Goal: Complete application form

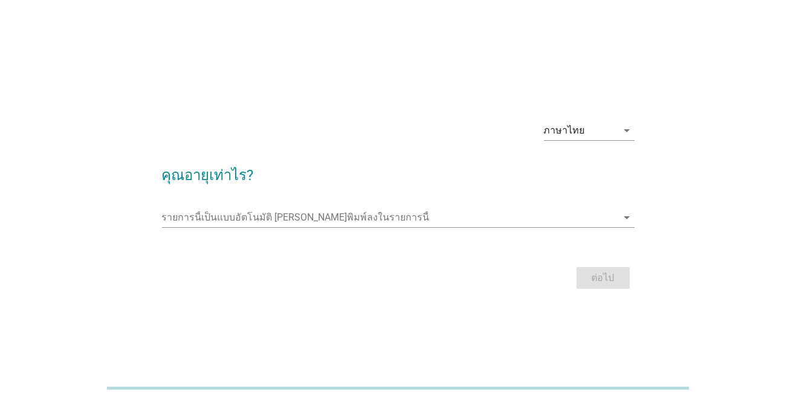
click at [608, 140] on div "ภาษาไทย" at bounding box center [581, 130] width 74 height 19
click at [677, 97] on div "ภาษาไทย arrow_drop_down คุณอายุเท่าไร? รายการนี้เป็นแบบอัตโนมัติ [PERSON_NAME]พ…" at bounding box center [398, 201] width 796 height 403
click at [612, 227] on input "รายการนี้เป็นแบบอัตโนมัติ คุณสามารถพิมพ์ลงในรายการนี้" at bounding box center [390, 217] width 456 height 19
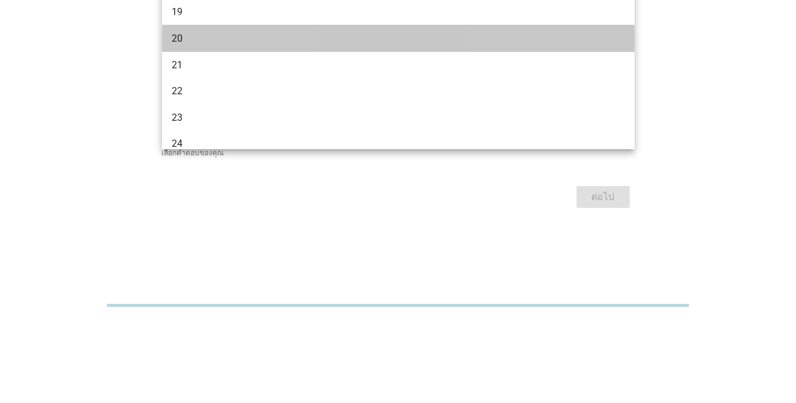
click at [180, 119] on div "20" at bounding box center [380, 121] width 416 height 15
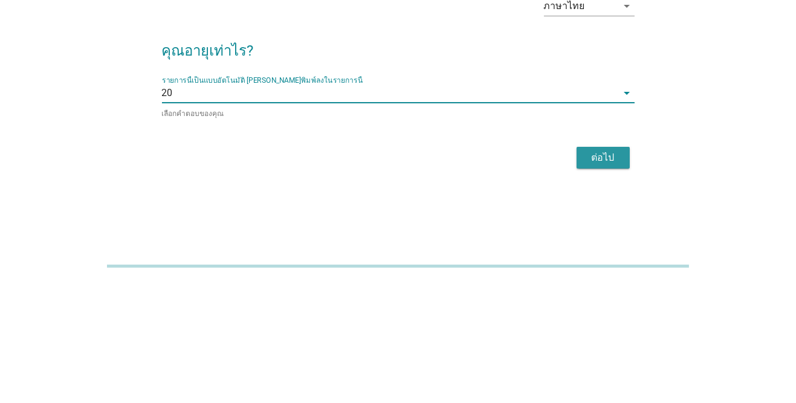
click at [608, 287] on div "ต่อไป" at bounding box center [604, 280] width 34 height 15
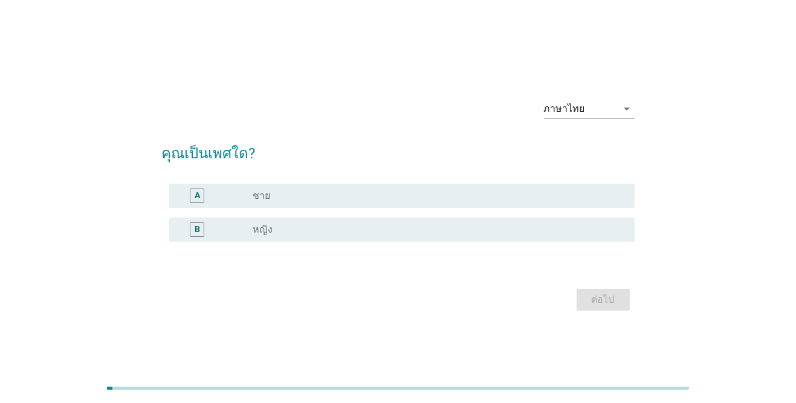
click at [178, 208] on div "A radio_button_unchecked ชาย" at bounding box center [402, 196] width 466 height 24
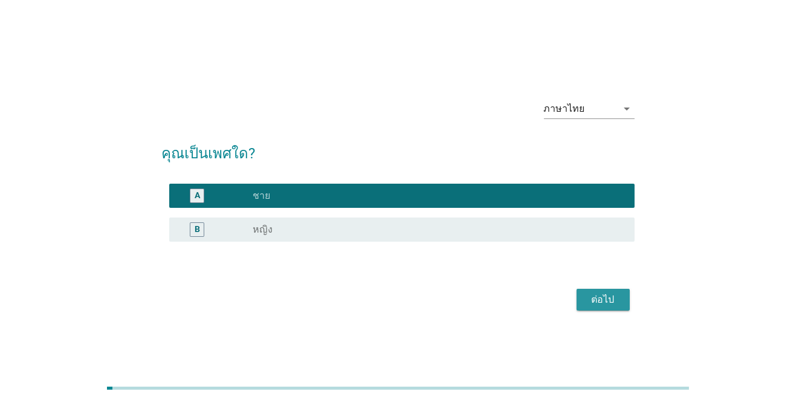
click at [613, 307] on div "ต่อไป" at bounding box center [604, 300] width 34 height 15
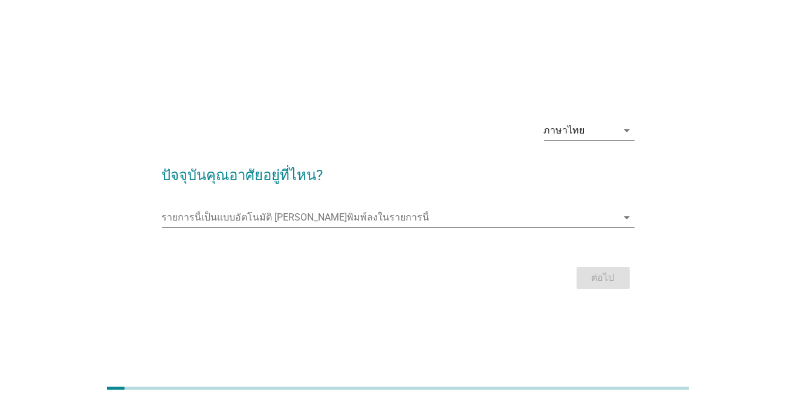
click at [612, 227] on input "รายการนี้เป็นแบบอัตโนมัติ คุณสามารถพิมพ์ลงในรายการนี้" at bounding box center [390, 217] width 456 height 19
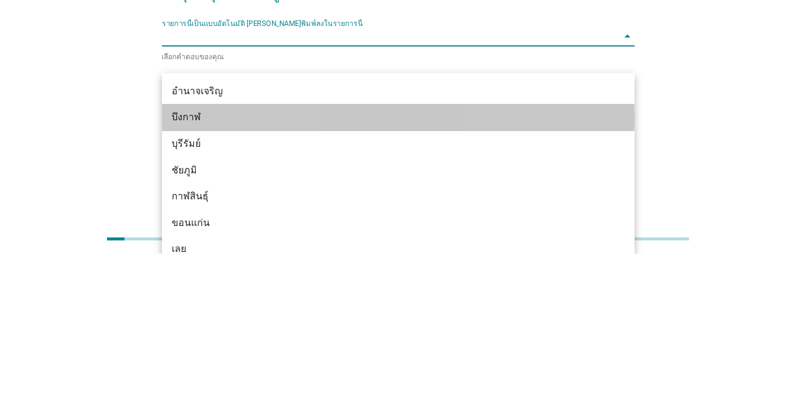
scroll to position [30, 0]
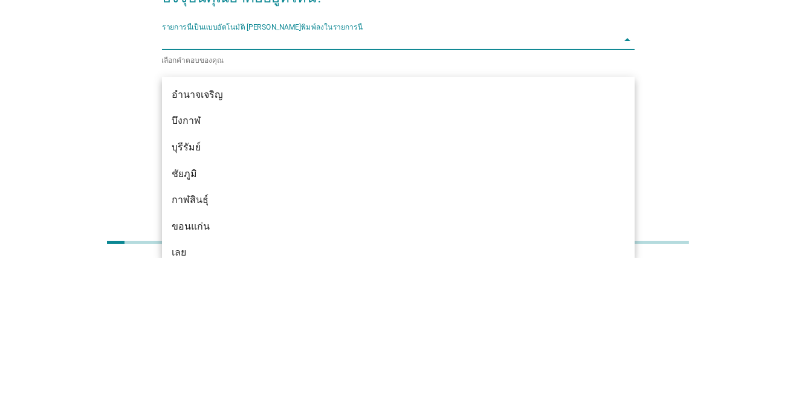
click at [199, 195] on input "รายการนี้เป็นแบบอัตโนมัติ คุณสามารถพิมพ์ลงในรายการนี้" at bounding box center [390, 185] width 456 height 19
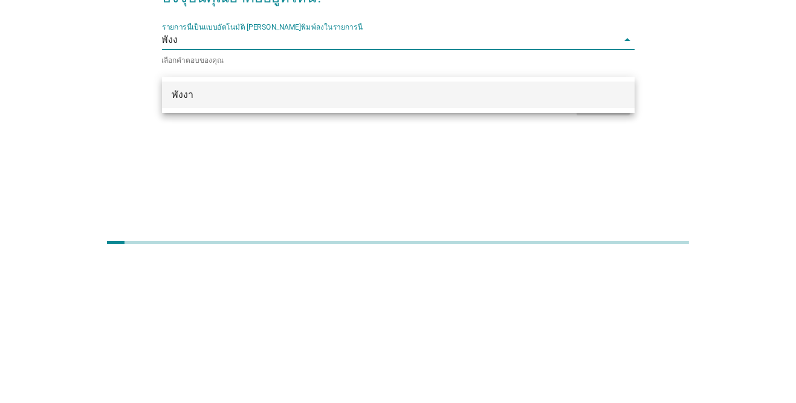
type input "พังงา"
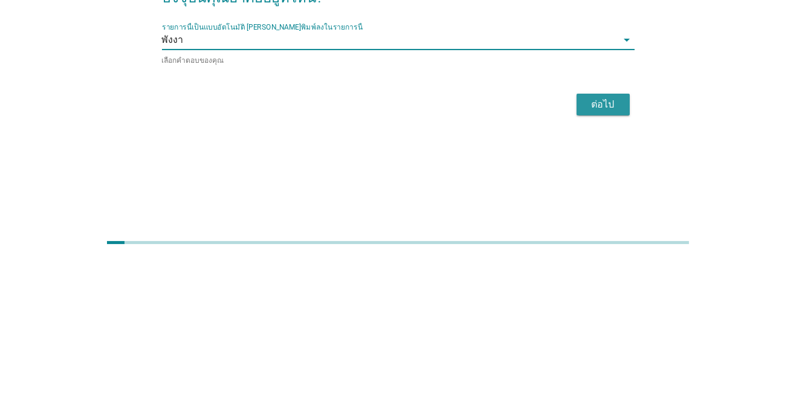
click at [624, 261] on button "ต่อไป" at bounding box center [603, 250] width 53 height 22
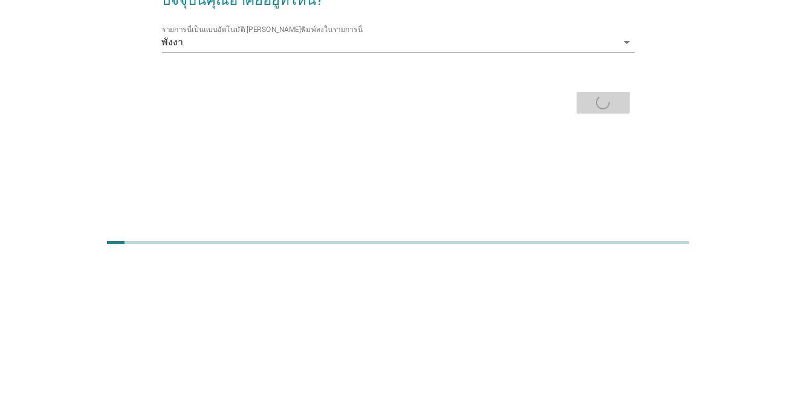
scroll to position [31, 0]
